Goal: Task Accomplishment & Management: Manage account settings

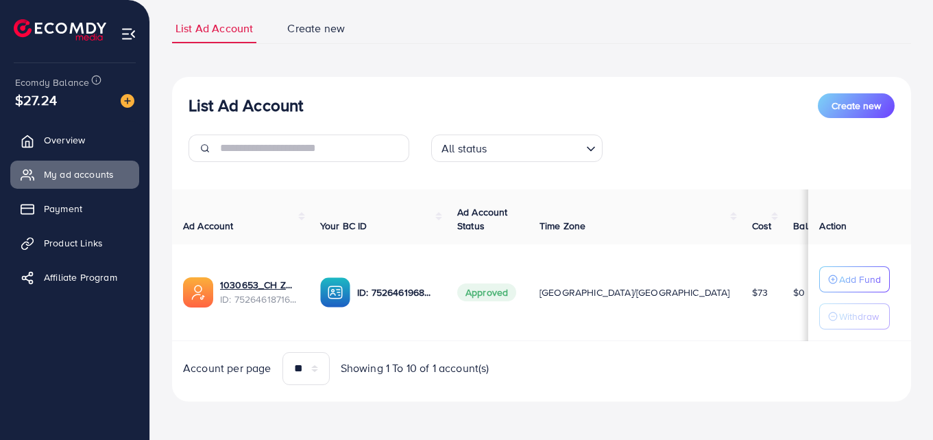
scroll to position [91, 0]
click at [89, 246] on span "Product Links" at bounding box center [76, 243] width 59 height 14
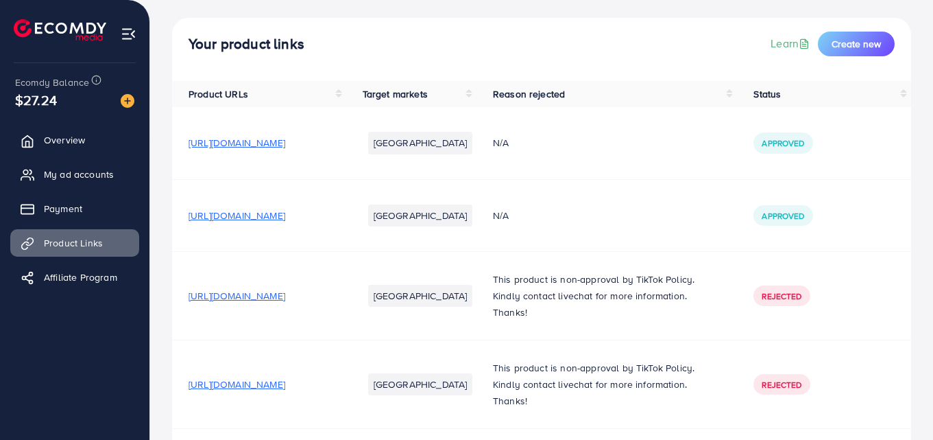
scroll to position [132, 0]
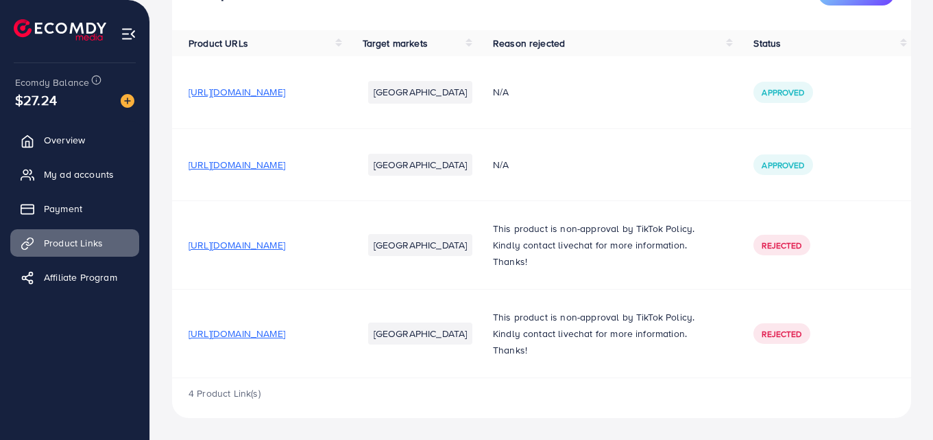
click at [285, 337] on span "https://1rze9u-eh.myshopify.com/products/cleaner-brush-with-long-rod-dust-clean…" at bounding box center [237, 333] width 97 height 14
click at [104, 178] on span "My ad accounts" at bounding box center [82, 174] width 70 height 14
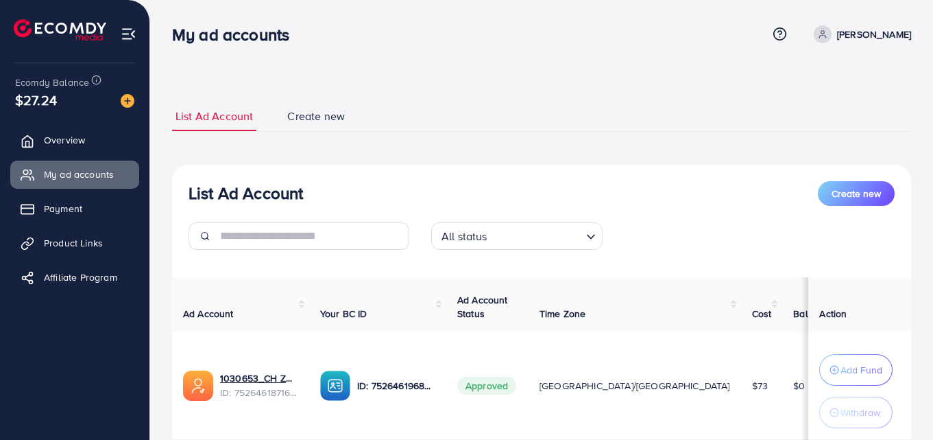
scroll to position [102, 0]
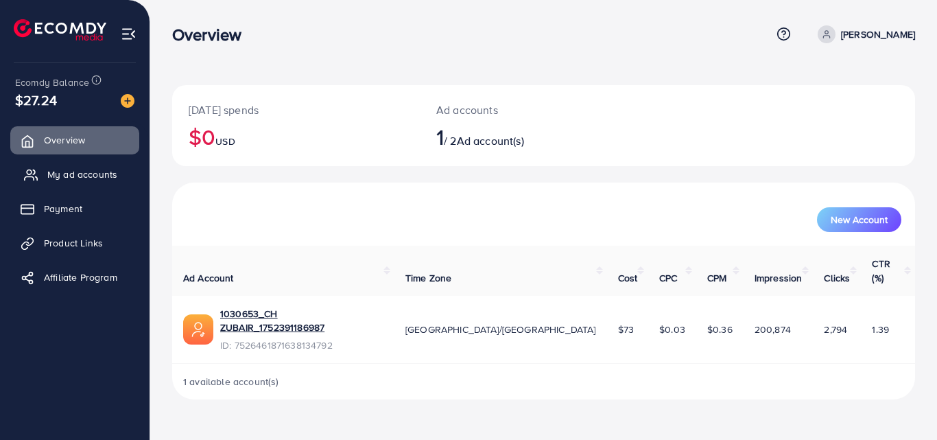
click at [73, 166] on link "My ad accounts" at bounding box center [74, 173] width 129 height 27
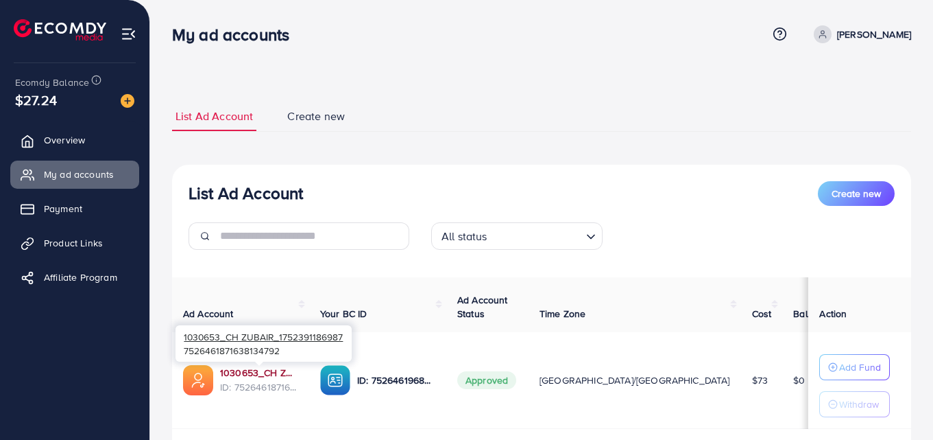
click at [274, 368] on link "1030653_CH ZUBAIR_1752391186987" at bounding box center [259, 373] width 78 height 14
click at [82, 152] on link "Overview" at bounding box center [74, 139] width 129 height 27
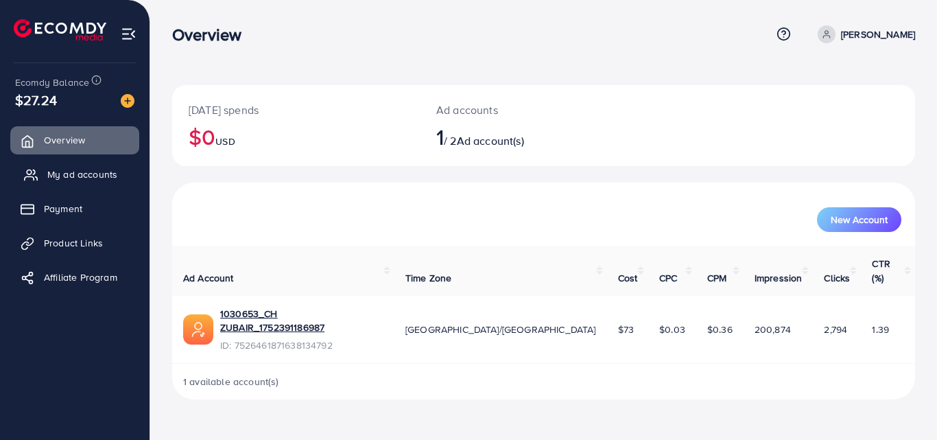
click at [117, 178] on link "My ad accounts" at bounding box center [74, 173] width 129 height 27
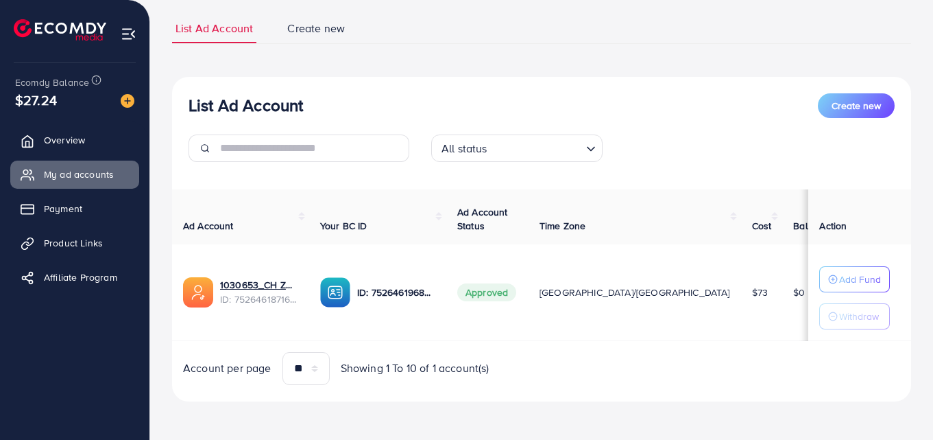
scroll to position [91, 0]
click at [836, 106] on span "Create new" at bounding box center [856, 106] width 49 height 14
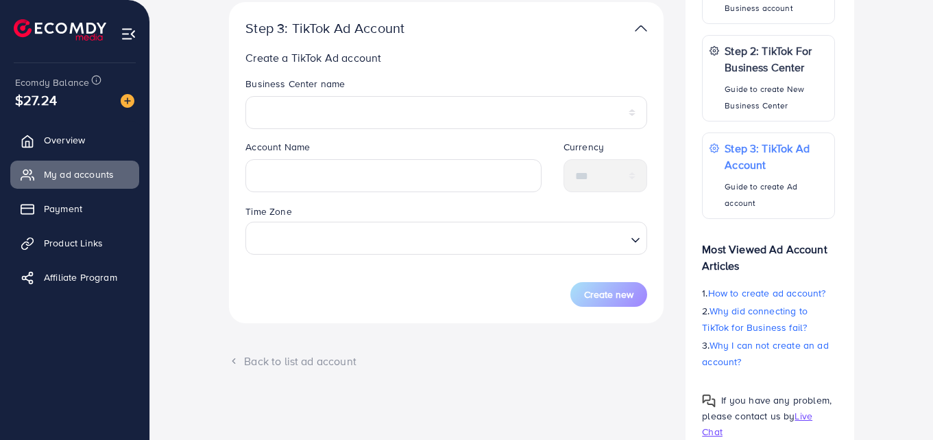
scroll to position [240, 0]
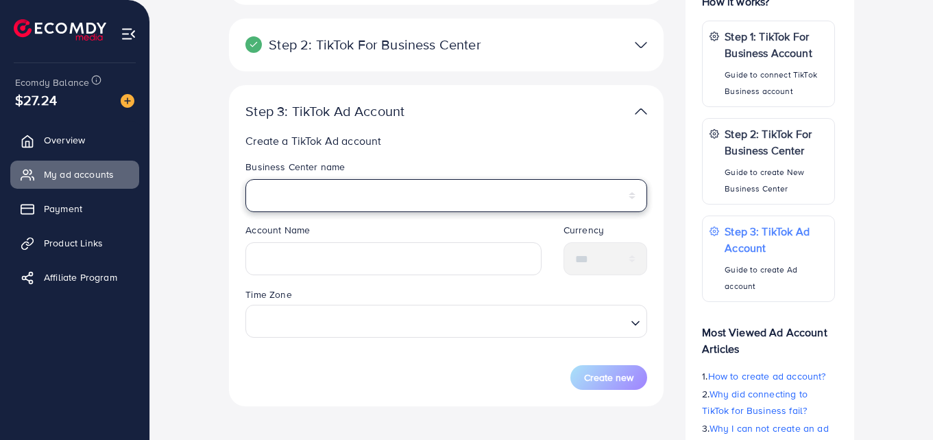
click at [400, 198] on select "*********" at bounding box center [447, 195] width 402 height 33
select select "**********"
click at [246, 179] on select "*********" at bounding box center [447, 195] width 402 height 33
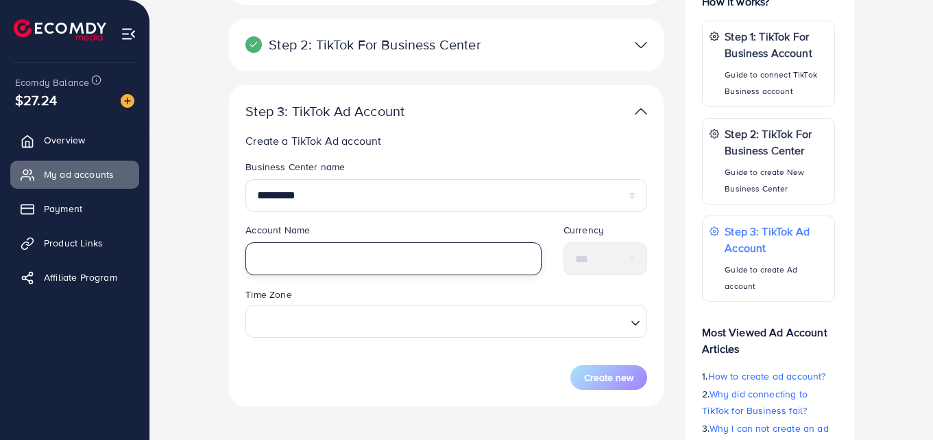
click at [379, 243] on input "text" at bounding box center [394, 258] width 296 height 33
type input "**********"
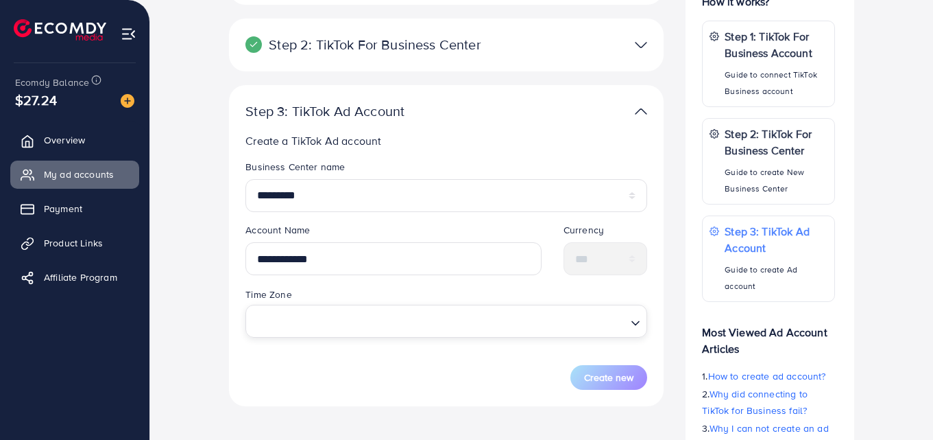
click at [482, 324] on input "Search for option" at bounding box center [439, 320] width 374 height 25
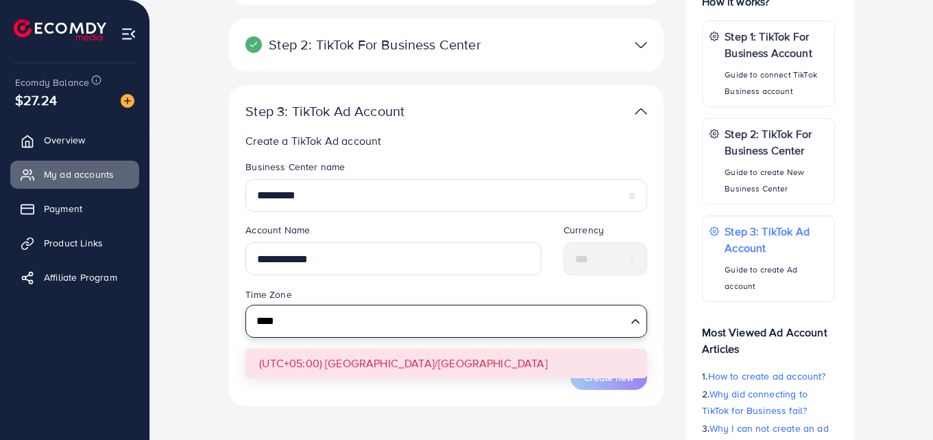
type input "****"
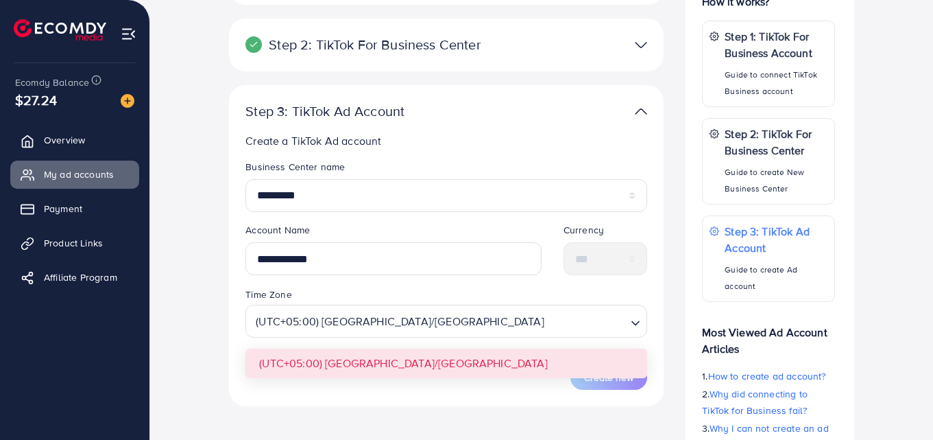
click at [464, 367] on form "**********" at bounding box center [447, 275] width 402 height 230
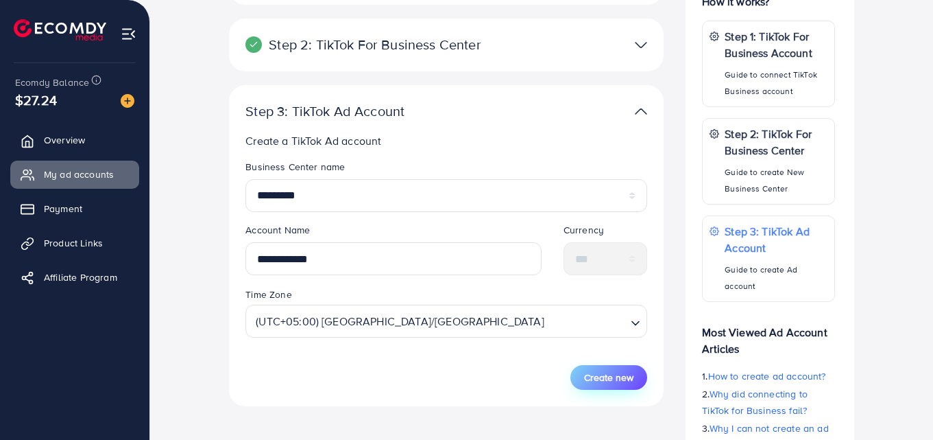
click at [615, 381] on span "Create new" at bounding box center [608, 377] width 49 height 14
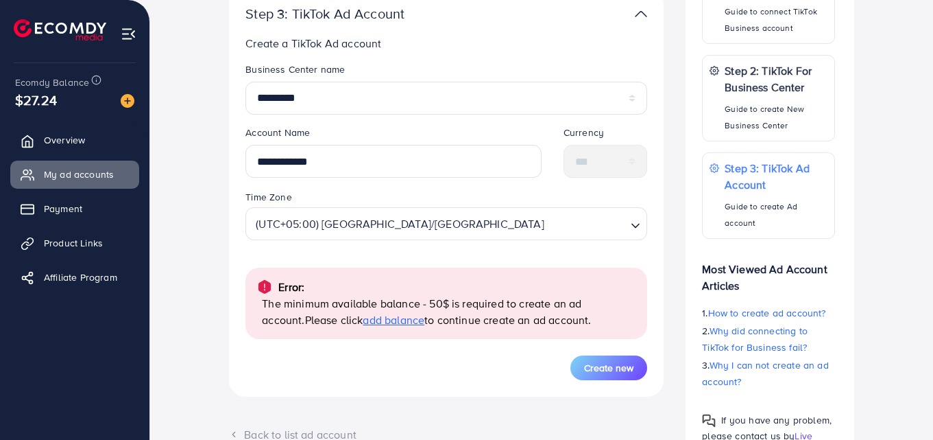
scroll to position [412, 0]
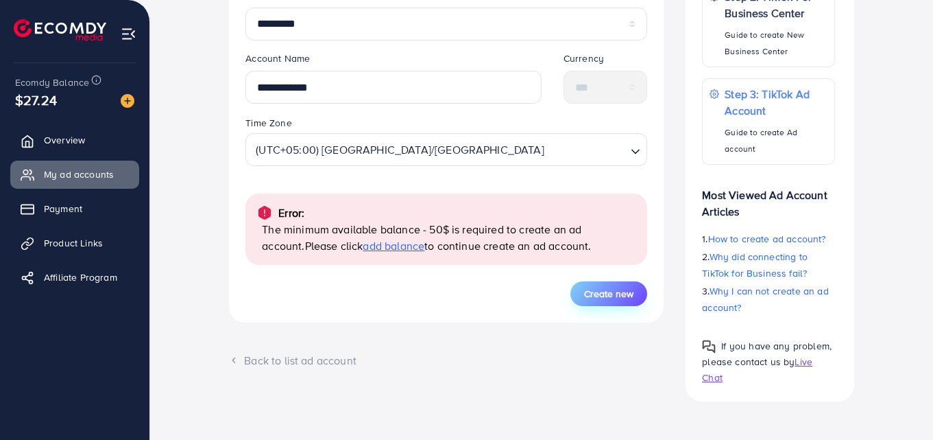
click at [591, 296] on span "Create new" at bounding box center [608, 294] width 49 height 14
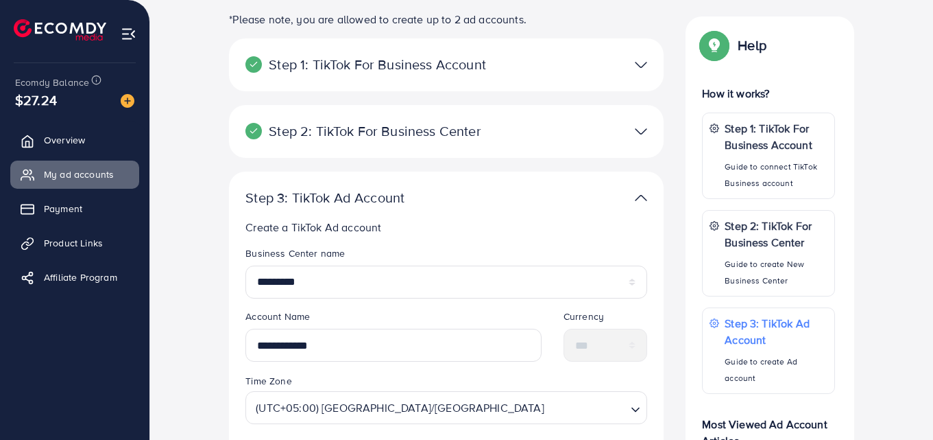
scroll to position [206, 0]
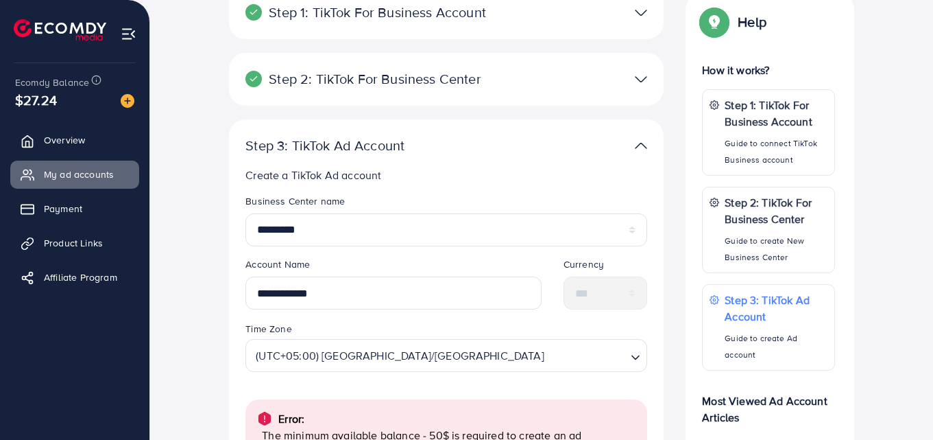
click at [635, 149] on img at bounding box center [641, 146] width 12 height 20
click at [639, 146] on img at bounding box center [641, 146] width 12 height 20
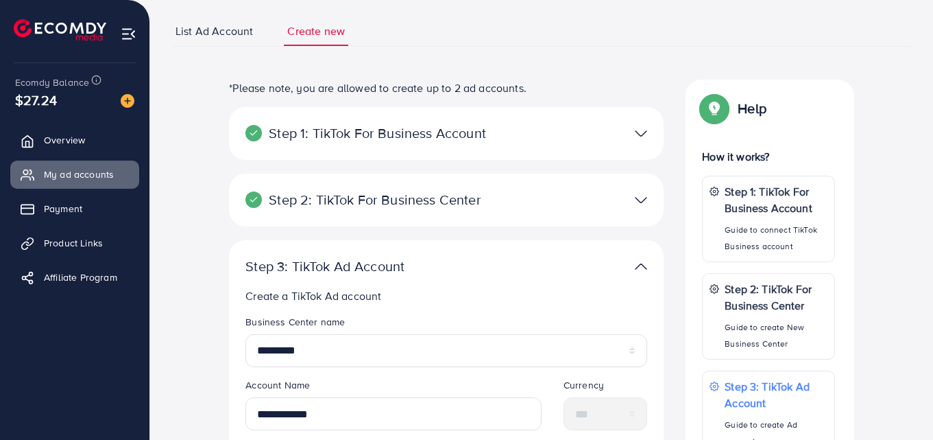
scroll to position [69, 0]
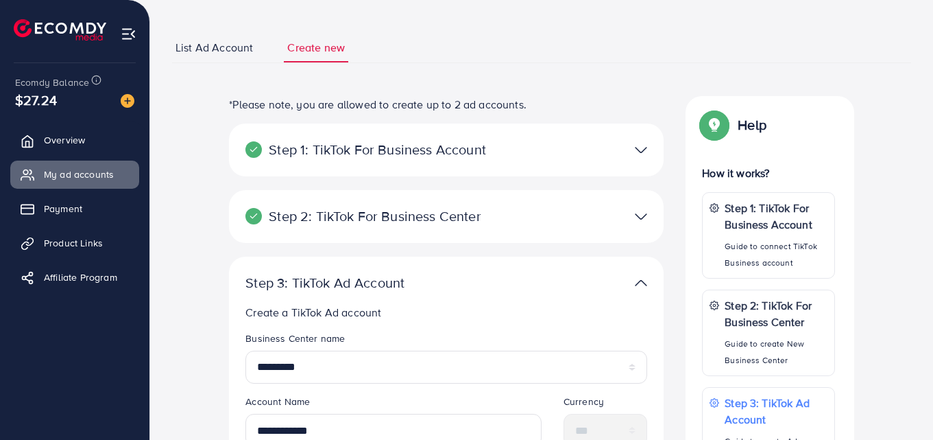
click at [638, 223] on img at bounding box center [641, 216] width 12 height 20
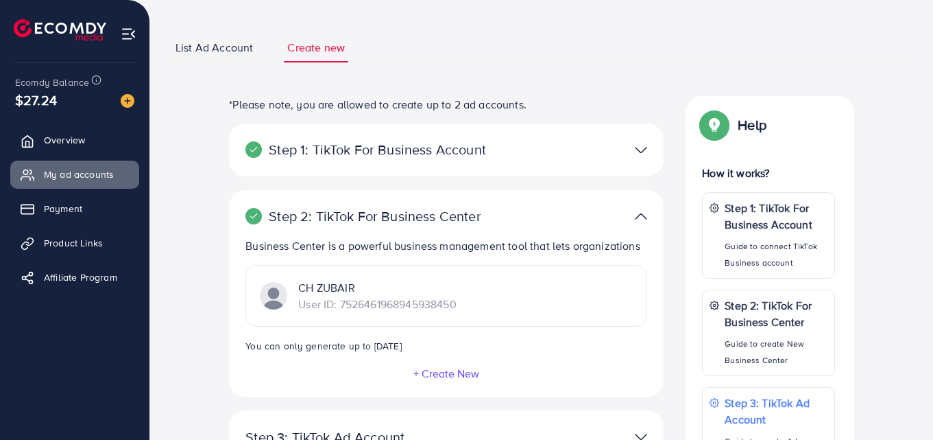
click at [638, 223] on img at bounding box center [641, 216] width 12 height 20
click at [639, 219] on img at bounding box center [641, 216] width 12 height 20
click at [640, 212] on img at bounding box center [641, 216] width 12 height 20
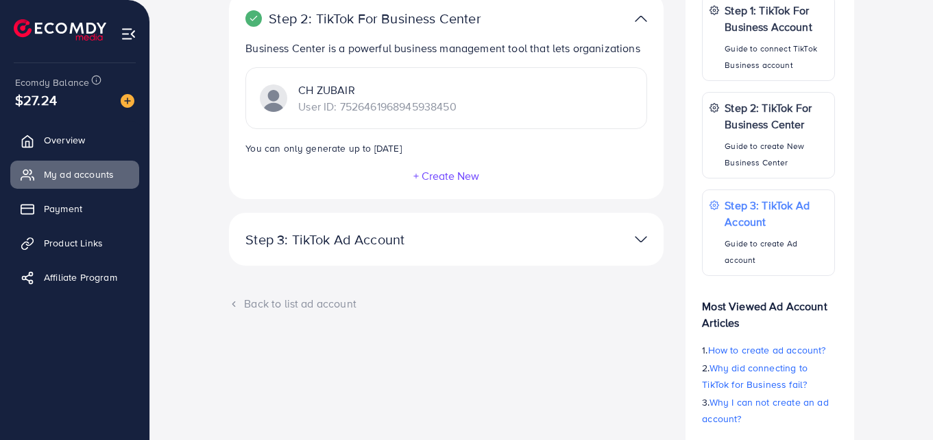
scroll to position [274, 0]
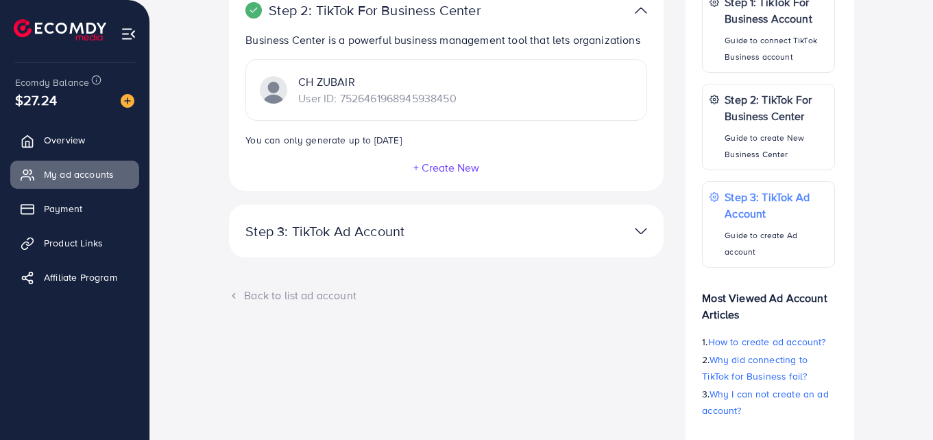
click at [630, 228] on div at bounding box center [587, 231] width 141 height 20
click at [643, 227] on img at bounding box center [641, 231] width 12 height 20
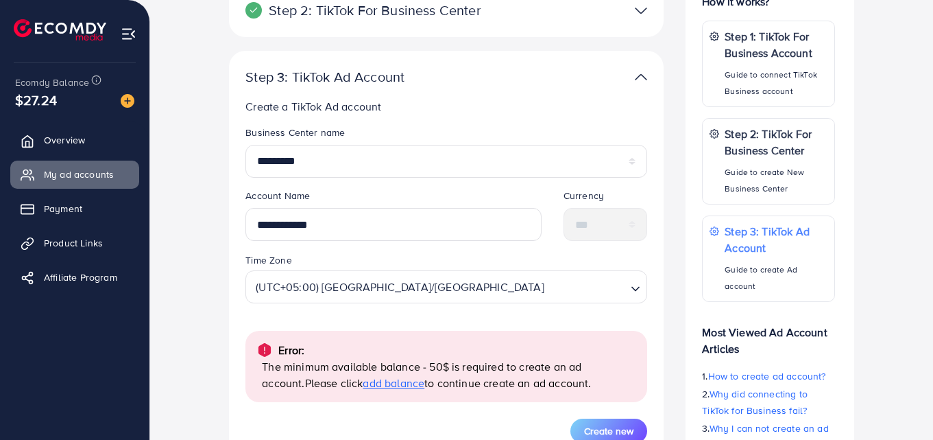
click at [643, 83] on img at bounding box center [641, 77] width 12 height 20
click at [641, 74] on img at bounding box center [641, 77] width 12 height 20
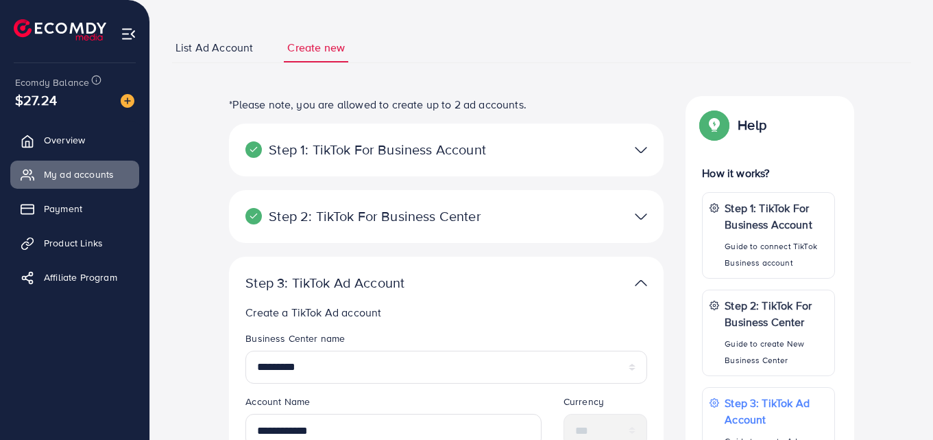
scroll to position [0, 0]
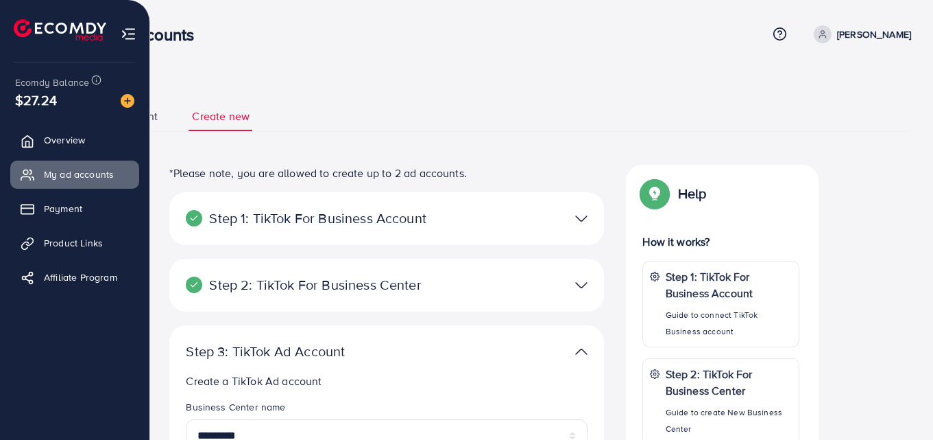
click at [138, 36] on div at bounding box center [75, 24] width 150 height 49
click at [126, 34] on img at bounding box center [129, 34] width 16 height 16
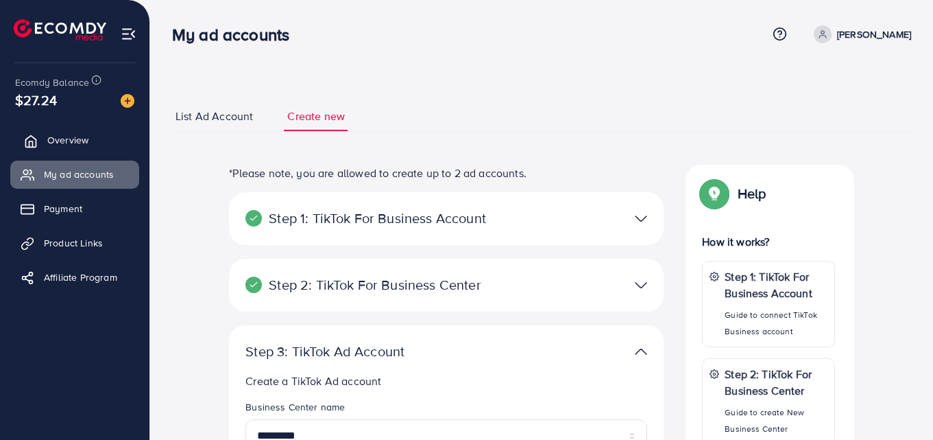
click at [75, 149] on link "Overview" at bounding box center [74, 139] width 129 height 27
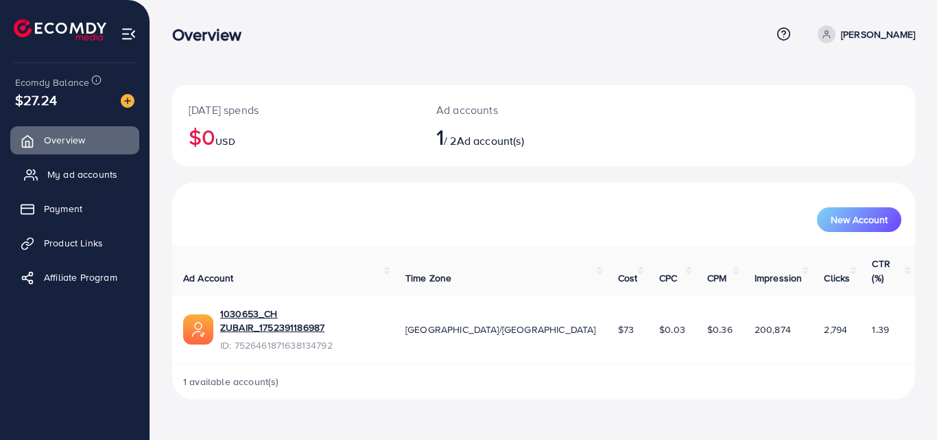
click at [74, 172] on span "My ad accounts" at bounding box center [82, 174] width 70 height 14
